Goal: Task Accomplishment & Management: Manage account settings

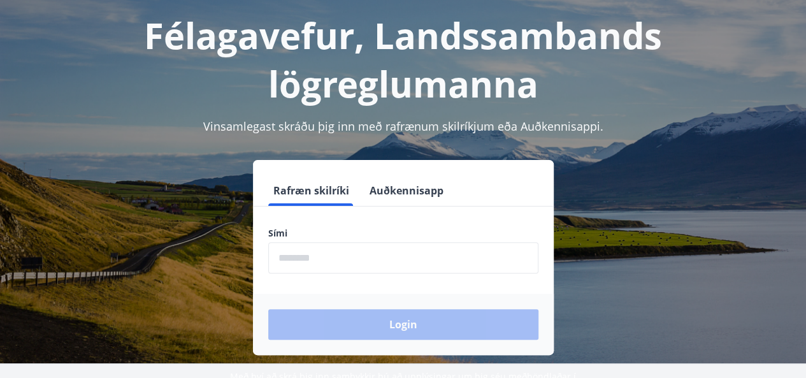
scroll to position [66, 0]
click at [304, 262] on input "phone" at bounding box center [403, 257] width 270 height 31
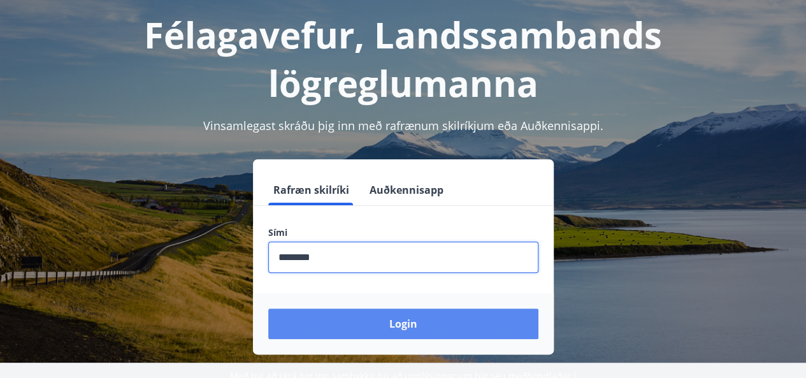
type input "********"
click at [412, 324] on button "Login" at bounding box center [403, 323] width 270 height 31
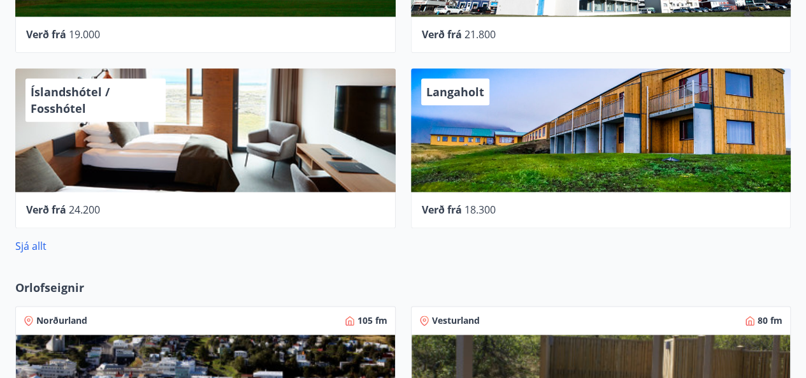
scroll to position [785, 0]
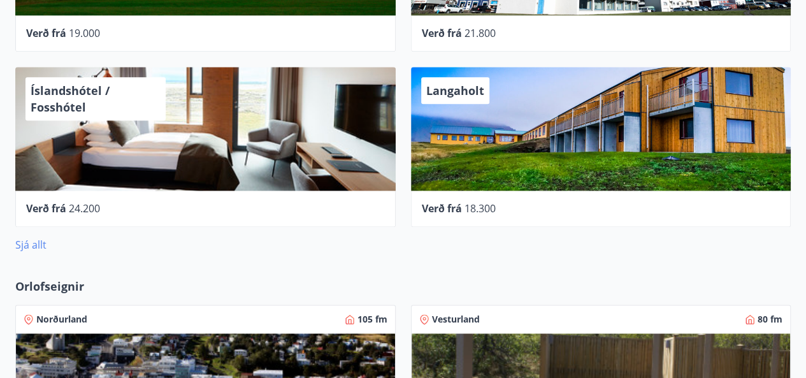
click at [33, 243] on link "Sjá allt" at bounding box center [30, 245] width 31 height 14
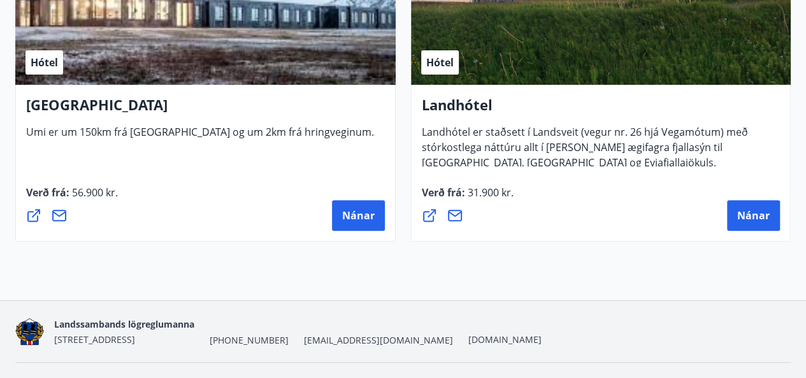
scroll to position [5057, 0]
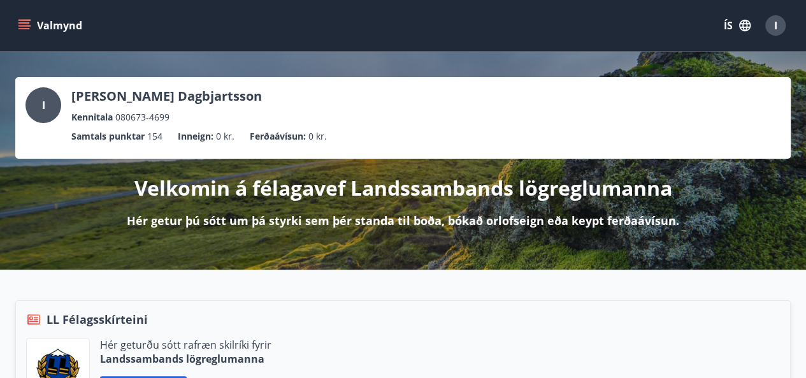
click at [77, 7] on div "Valmynd ÍS I" at bounding box center [403, 25] width 806 height 51
click at [21, 26] on icon "menu" at bounding box center [25, 25] width 14 height 1
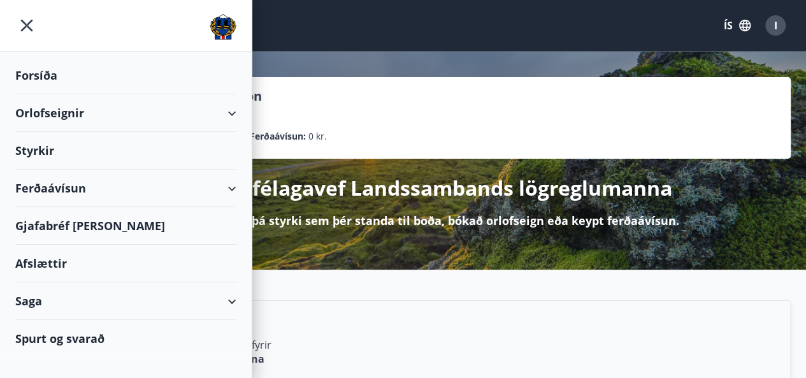
click at [87, 224] on div "Gjafabréf [PERSON_NAME]" at bounding box center [125, 226] width 221 height 38
click at [109, 226] on div "Gjafabréf [PERSON_NAME]" at bounding box center [125, 226] width 221 height 38
